Goal: Task Accomplishment & Management: Manage account settings

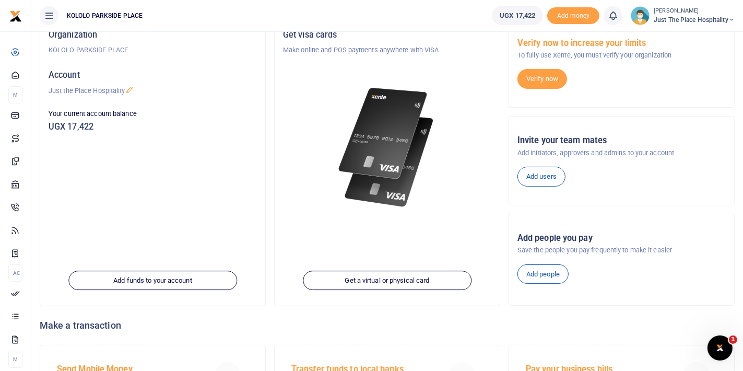
scroll to position [77, 0]
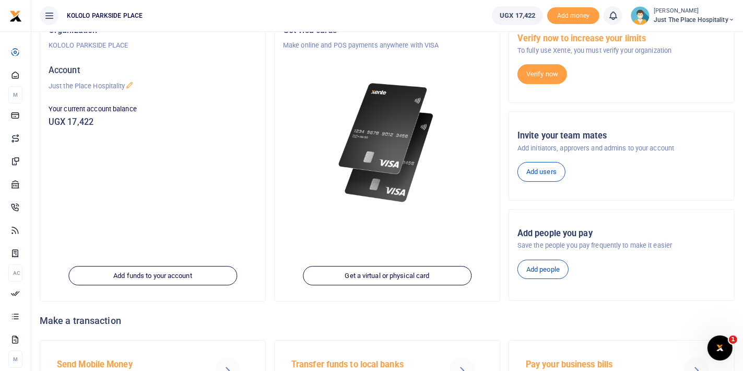
click at [229, 252] on div "Organization KOLOLO PARKSIDE PLACE Account Just the Place Hospitality Your curr…" at bounding box center [152, 158] width 225 height 286
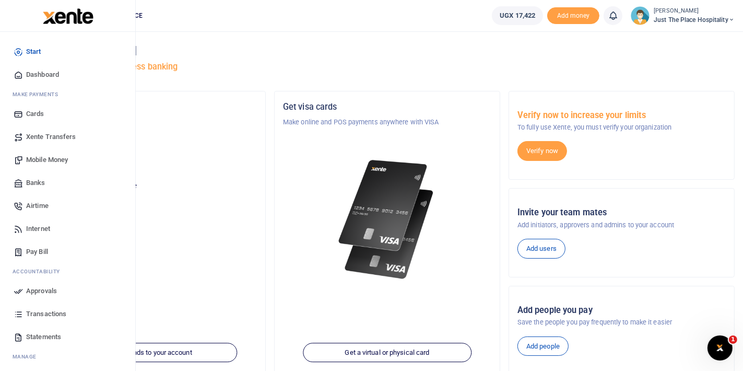
click at [38, 51] on span "Start" at bounding box center [33, 51] width 15 height 10
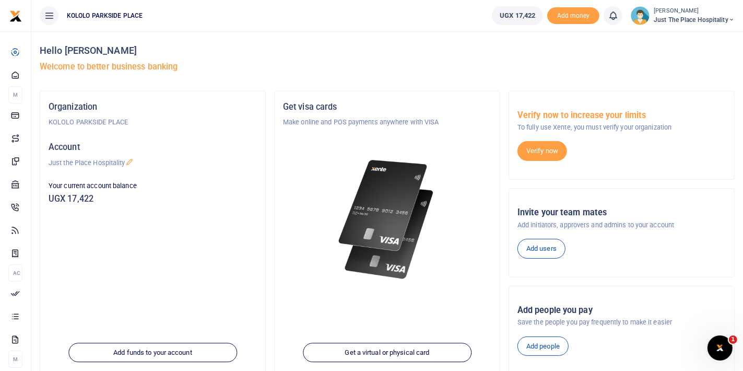
click at [731, 20] on icon at bounding box center [732, 19] width 6 height 7
click at [377, 39] on div "Hello Aretha Kebirungi Welcome to better business banking" at bounding box center [387, 61] width 695 height 60
click at [636, 15] on img at bounding box center [640, 15] width 19 height 19
click at [45, 14] on icon at bounding box center [49, 15] width 10 height 11
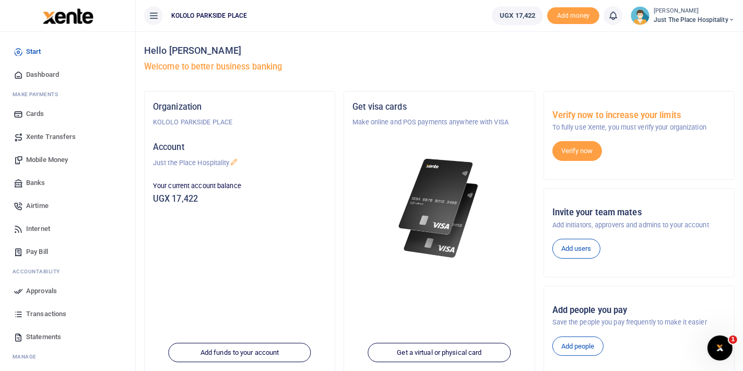
click at [34, 51] on span "Start" at bounding box center [33, 51] width 15 height 10
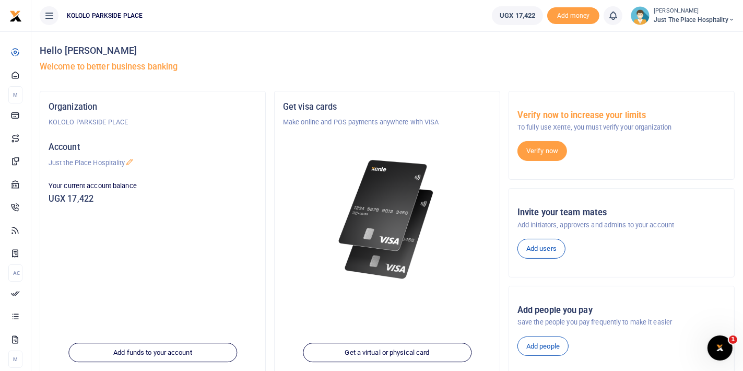
click at [126, 17] on span "KOLOLO PARKSIDE PLACE" at bounding box center [105, 15] width 84 height 9
click at [732, 19] on icon at bounding box center [732, 19] width 6 height 7
click at [712, 37] on link "Switch accounts" at bounding box center [695, 38] width 83 height 15
click at [731, 19] on icon at bounding box center [732, 19] width 6 height 7
click at [687, 37] on link "Switch accounts" at bounding box center [695, 38] width 83 height 15
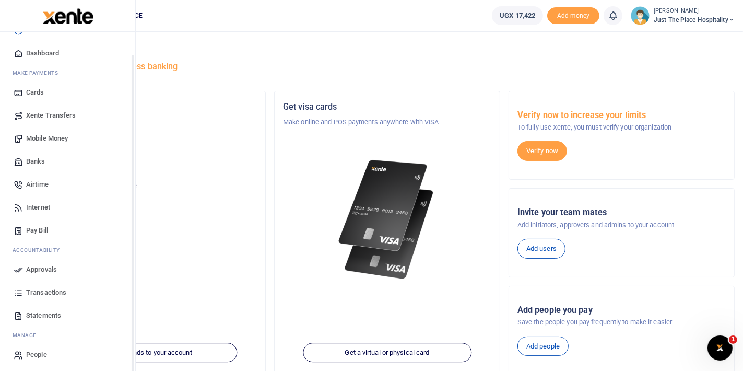
scroll to position [23, 0]
click at [40, 288] on span "Transactions" at bounding box center [46, 291] width 40 height 10
